Goal: Task Accomplishment & Management: Use online tool/utility

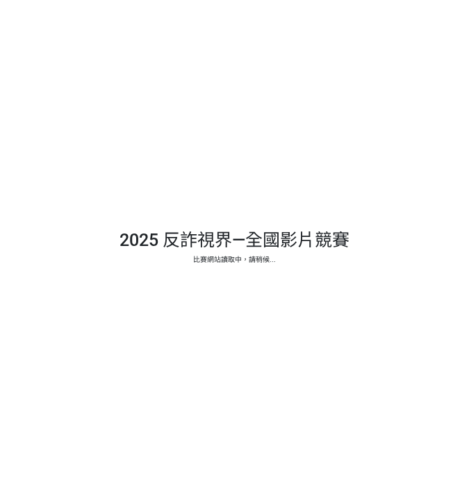
select select "vote"
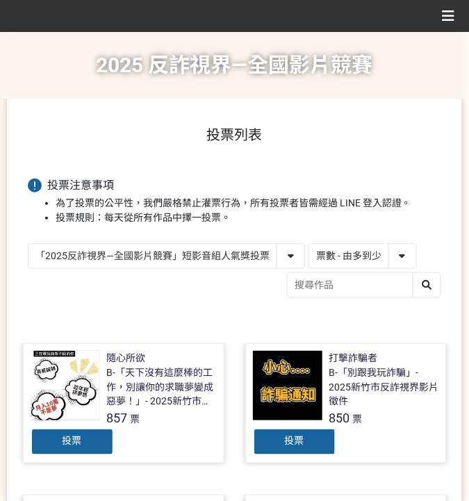
scroll to position [46, 0]
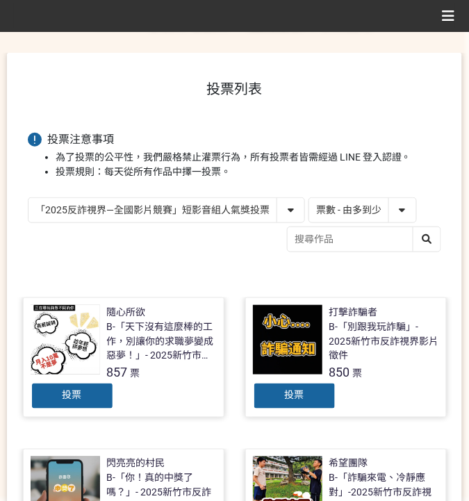
click at [254, 204] on select "「2025反詐視界—全國影片競賽」短影音組人氣獎投票 「2025反詐視界—全國影片競賽」短片組人氣獎投票" at bounding box center [166, 210] width 276 height 24
click at [313, 165] on li "投票規則：每天從所有作品中擇一投票。" at bounding box center [249, 172] width 386 height 15
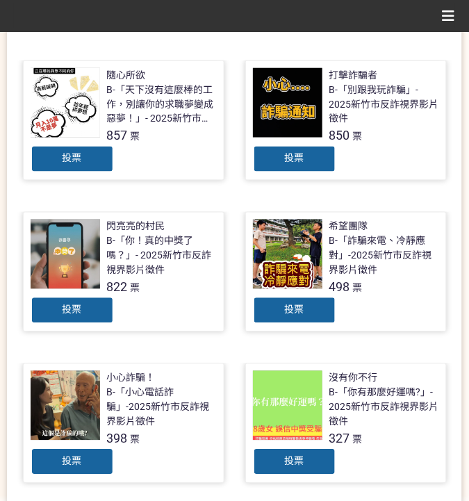
scroll to position [278, 0]
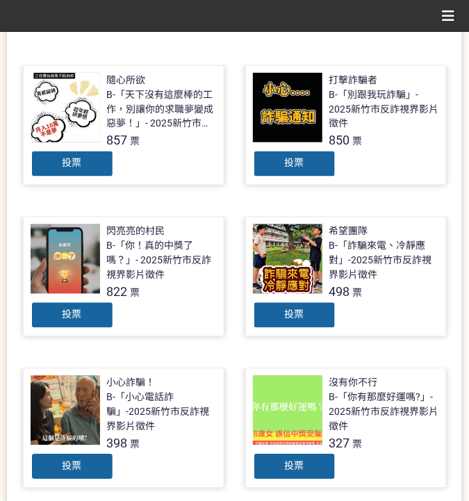
click at [77, 173] on div "投票" at bounding box center [72, 164] width 83 height 28
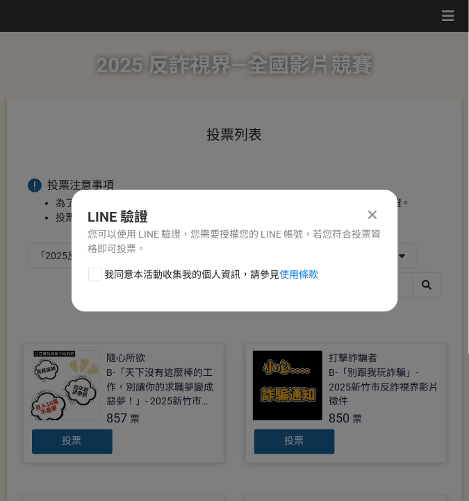
scroll to position [0, 0]
click at [145, 274] on span "我同意本活動收集我的個人資訊，請參見 使用條款" at bounding box center [212, 275] width 214 height 15
click at [98, 274] on input "我同意本活動收集我的個人資訊，請參見 使用條款" at bounding box center [93, 274] width 9 height 9
checkbox input "false"
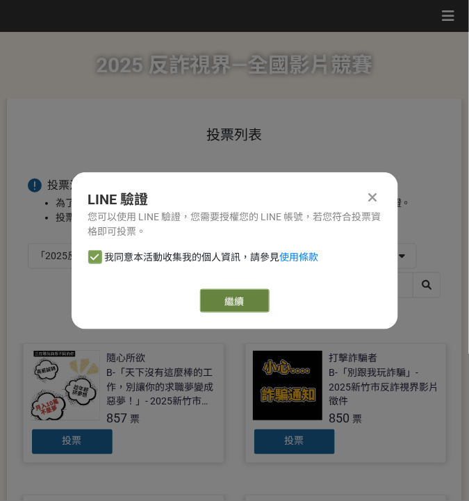
click at [214, 293] on link "繼續" at bounding box center [235, 301] width 70 height 24
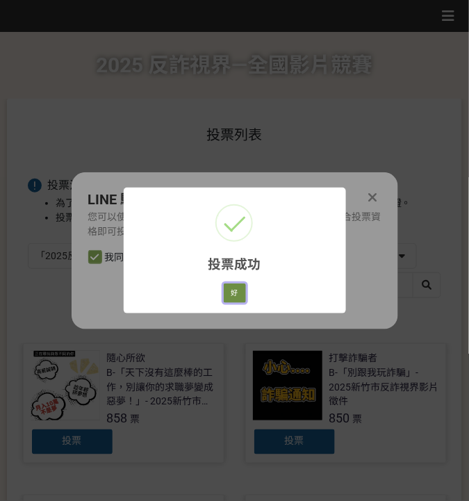
click at [237, 286] on button "好" at bounding box center [235, 293] width 22 height 19
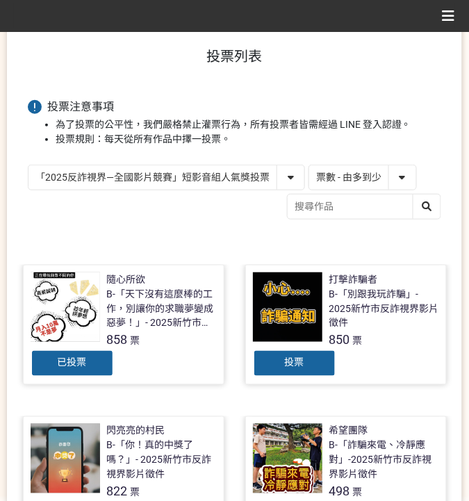
scroll to position [26, 0]
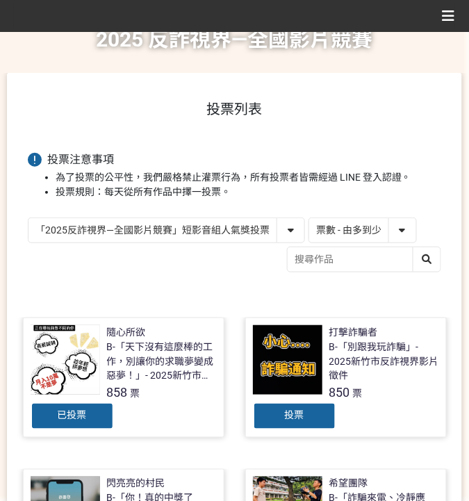
click at [211, 225] on select "「2025反詐視界—全國影片競賽」短影音組人氣獎投票 「2025反詐視界—全國影片競賽」短片組人氣獎投票" at bounding box center [166, 230] width 276 height 24
select select "13146"
click at [28, 218] on select "「2025反詐視界—全國影片競賽」短影音組人氣獎投票 「2025反詐視界—全國影片競賽」短片組人氣獎投票" at bounding box center [166, 230] width 276 height 24
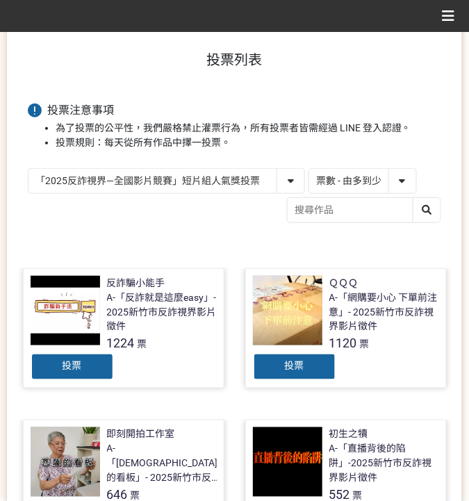
scroll to position [231, 0]
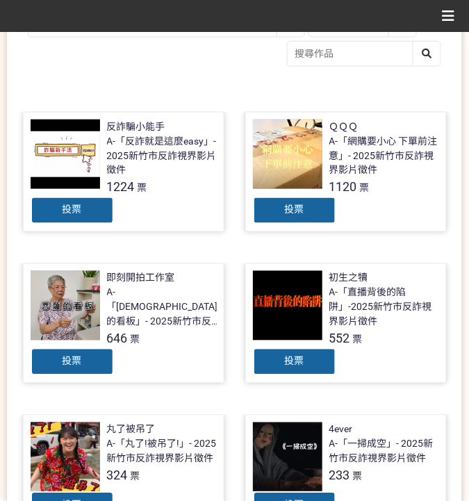
click at [293, 212] on span "投票" at bounding box center [294, 209] width 19 height 11
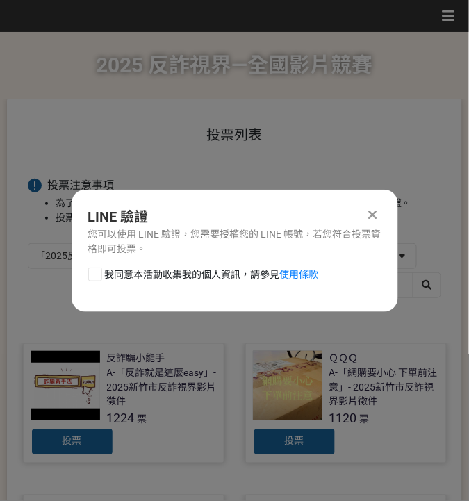
click at [222, 265] on div "LINE 驗證 您可以使用 LINE 驗證，您需要授權您的 LINE 帳號，若您符合投票資格即可投票。 我同意本活動收集我的個人資訊，請參見 使用條款" at bounding box center [235, 251] width 327 height 122
click at [231, 274] on span "我同意本活動收集我的個人資訊，請參見 使用條款" at bounding box center [212, 275] width 214 height 15
click at [98, 274] on input "我同意本活動收集我的個人資訊，請參見 使用條款" at bounding box center [93, 274] width 9 height 9
checkbox input "false"
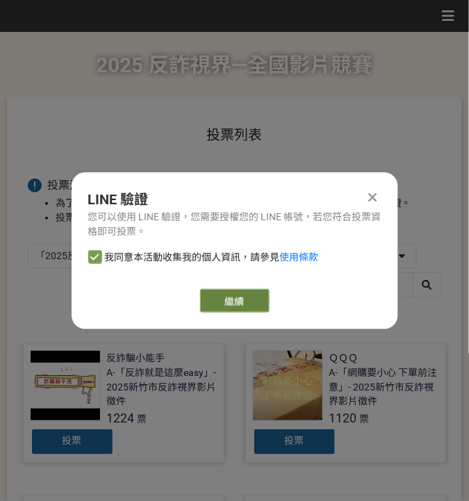
click at [256, 303] on link "繼續" at bounding box center [235, 301] width 70 height 24
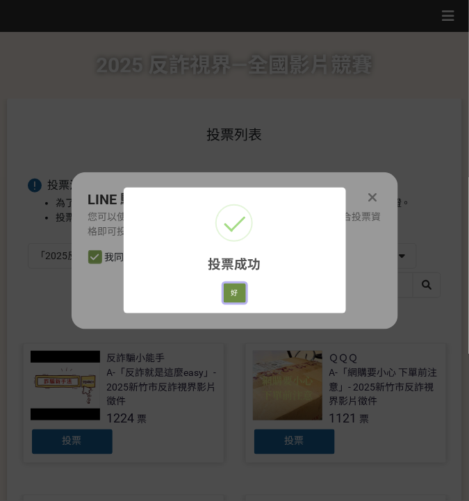
click at [236, 294] on button "好" at bounding box center [235, 293] width 22 height 19
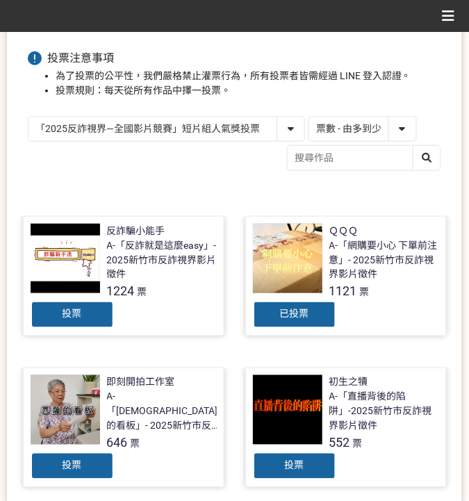
scroll to position [186, 0]
